Goal: Information Seeking & Learning: Check status

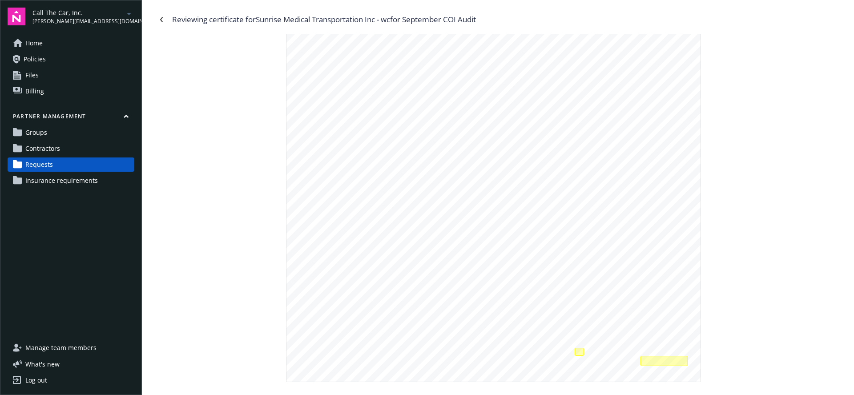
click at [499, 142] on div "© 1988-201 5 [PERSON_NAME] CORPORATION. All rights reserved. The [PERSON_NAME] …" at bounding box center [493, 301] width 414 height 535
drag, startPoint x: 392, startPoint y: 20, endPoint x: 257, endPoint y: 22, distance: 135.2
click at [257, 22] on div "Reviewing certificate for Sunrise Medical Transportation Inc - wc for September…" at bounding box center [497, 19] width 687 height 14
copy div "Sunrise Medical Transportation Inc - wc for September COI Audit"
click at [163, 21] on icon "Navigate back" at bounding box center [161, 19] width 5 height 5
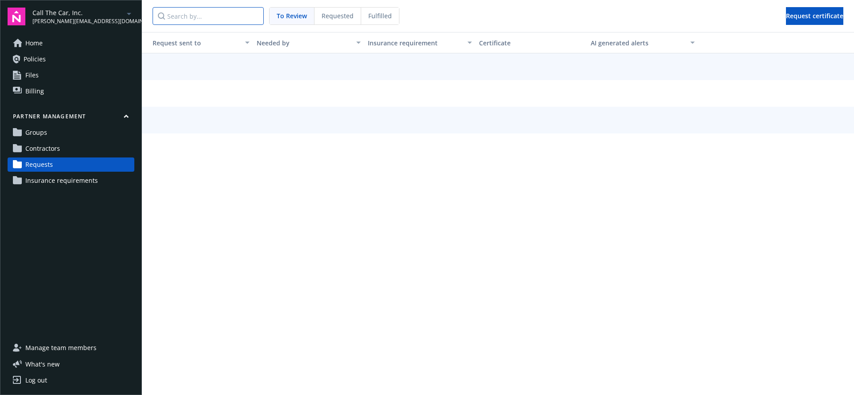
click at [236, 16] on input "Search by..." at bounding box center [208, 16] width 111 height 18
paste input "Sunrise Medical Transportation Inc - wc for September COI Audit"
type input "Sunrise Medical Transportation Inc - wc for September COI Audit"
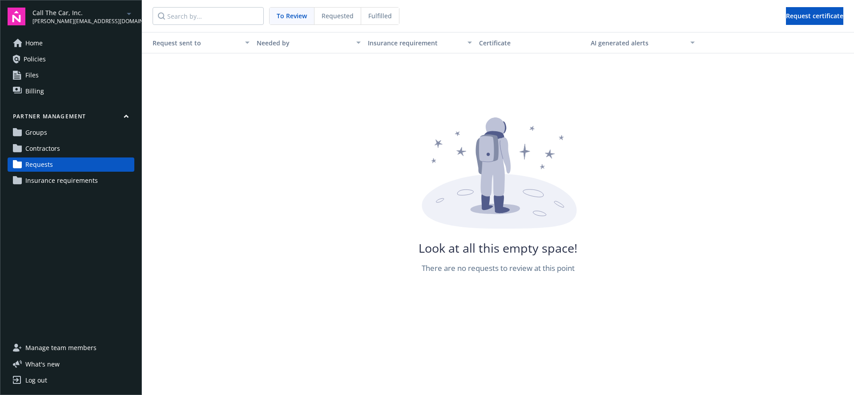
click at [339, 19] on span "Requested" at bounding box center [338, 15] width 32 height 9
click at [385, 20] on span "Fulfilled" at bounding box center [380, 15] width 24 height 9
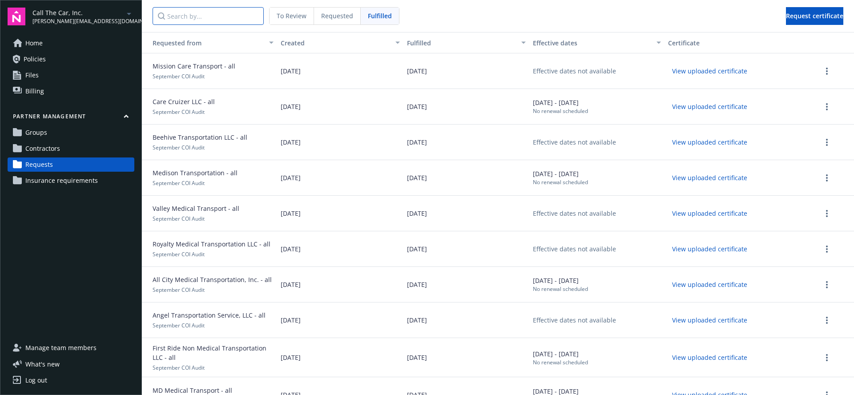
click at [212, 17] on input "Search by..." at bounding box center [208, 16] width 111 height 18
paste input "Sunrise Medical Transportation Inc - wc for September COI Audit"
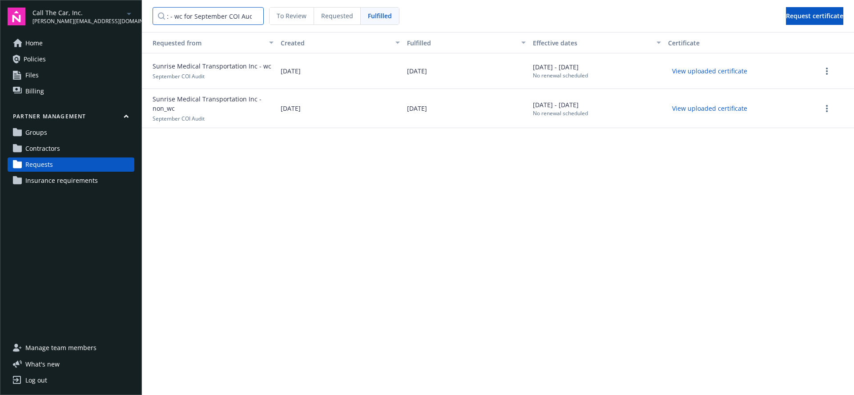
type input "Sunrise Medical Transportation Inc - wc for September COI Audit"
click at [221, 14] on input "Sunrise Medical Transportation Inc - wc for September COI Audit" at bounding box center [208, 16] width 111 height 18
click at [177, 17] on input "Sunrise Medical Transportation Inc - wc for September COI Audit" at bounding box center [208, 16] width 111 height 18
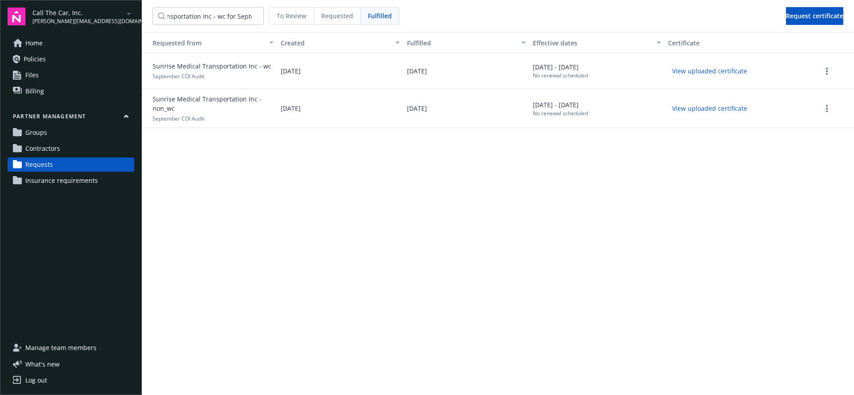
scroll to position [0, 0]
click at [708, 75] on button "View uploaded certificate" at bounding box center [709, 71] width 83 height 14
